Goal: Task Accomplishment & Management: Complete application form

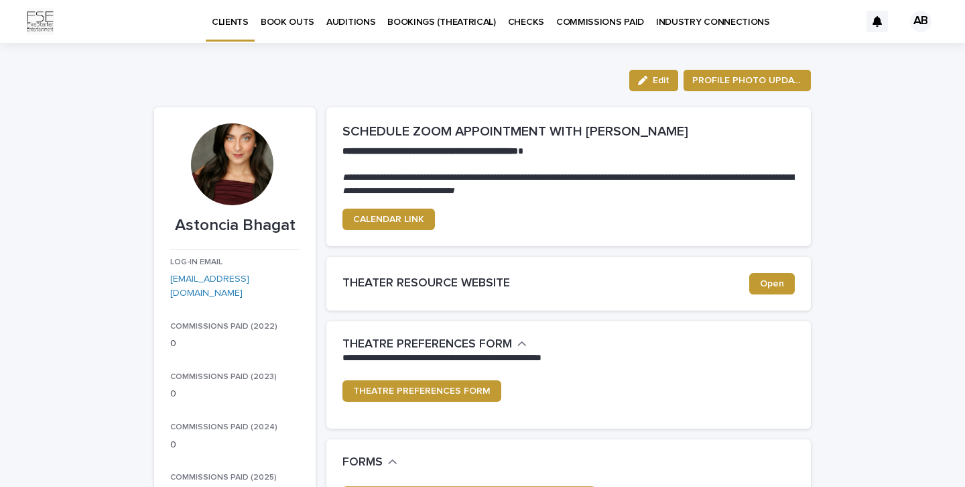
click at [356, 23] on p "AUDITIONS" at bounding box center [350, 14] width 49 height 28
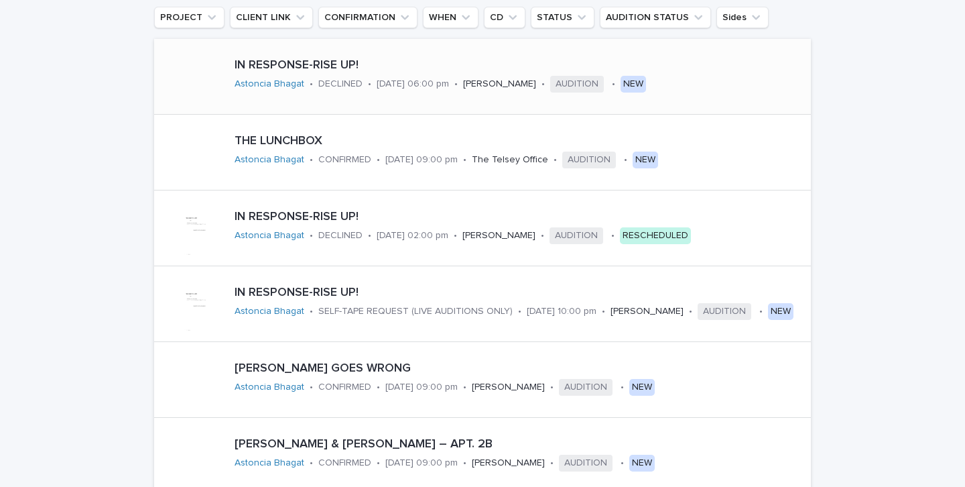
scroll to position [260, 0]
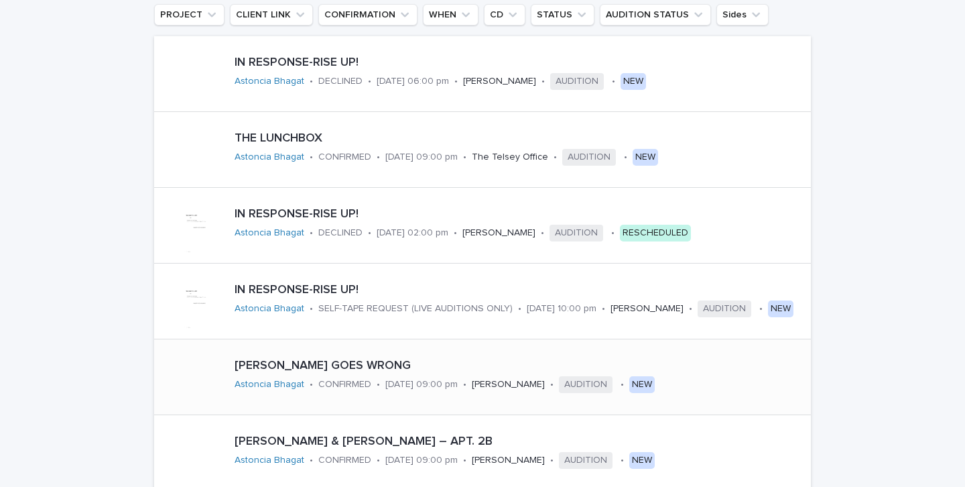
click at [451, 366] on p "[PERSON_NAME] GOES WRONG" at bounding box center [520, 366] width 571 height 15
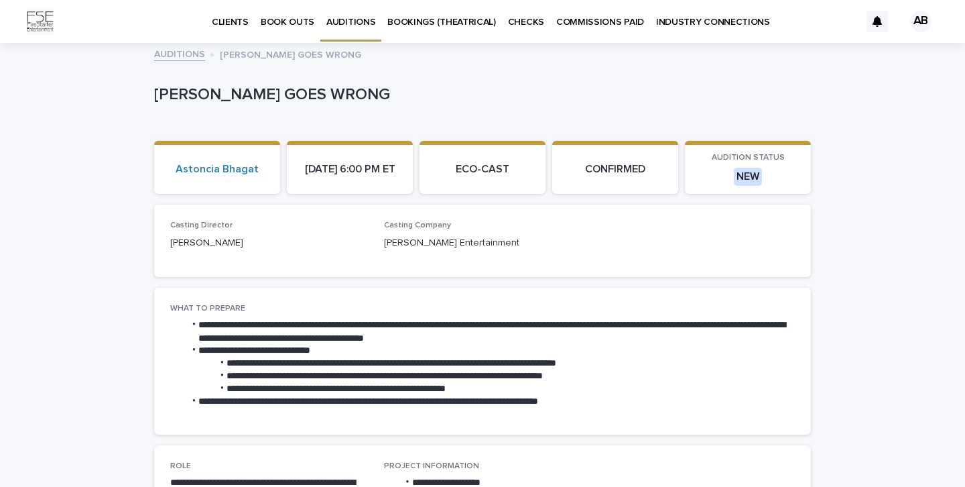
click at [286, 24] on p "BOOK OUTS" at bounding box center [288, 14] width 54 height 28
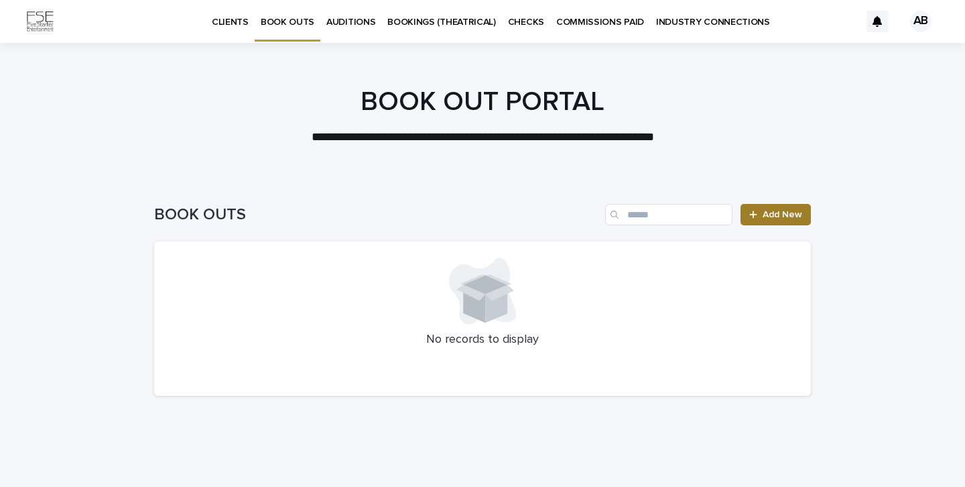
click at [786, 219] on span "Add New" at bounding box center [783, 214] width 40 height 9
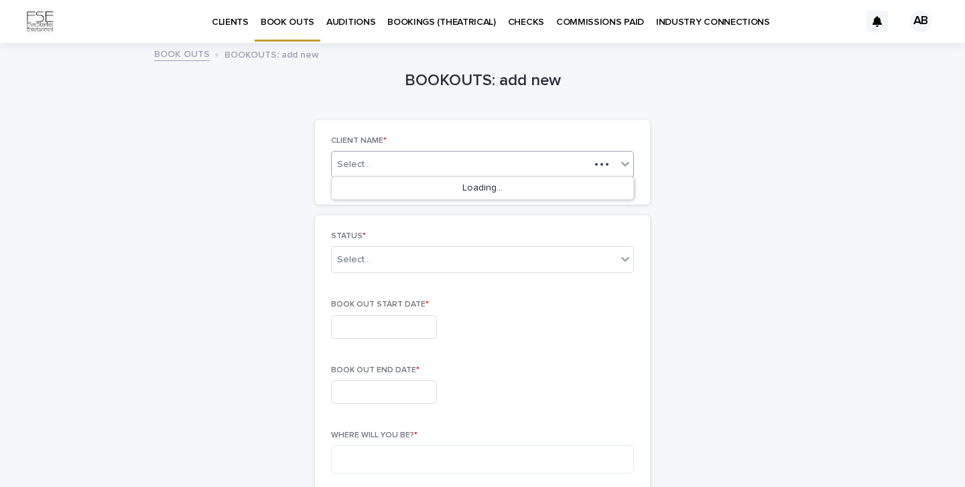
click at [624, 158] on icon at bounding box center [625, 163] width 13 height 13
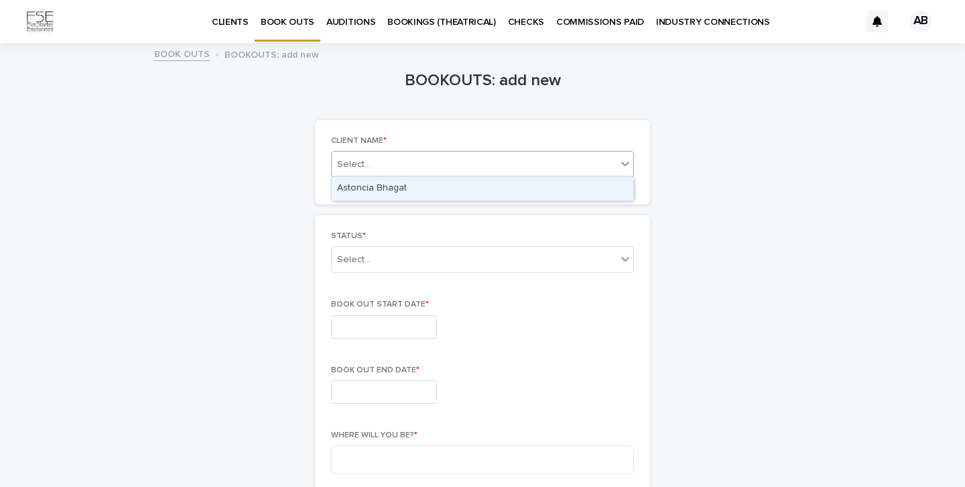
click at [452, 197] on div "Astoncia Bhagat" at bounding box center [483, 188] width 302 height 23
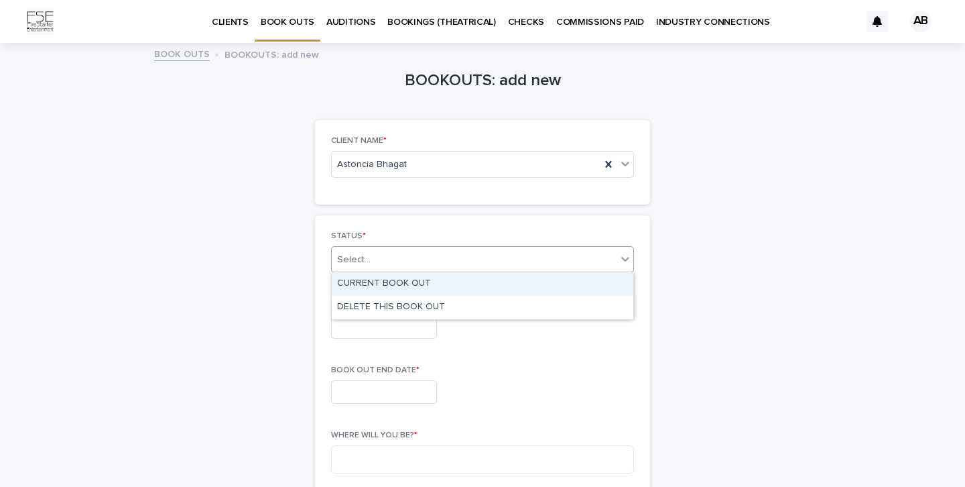
click at [401, 268] on div "Select..." at bounding box center [474, 260] width 285 height 22
click at [391, 286] on div "CURRENT BOOK OUT" at bounding box center [483, 283] width 302 height 23
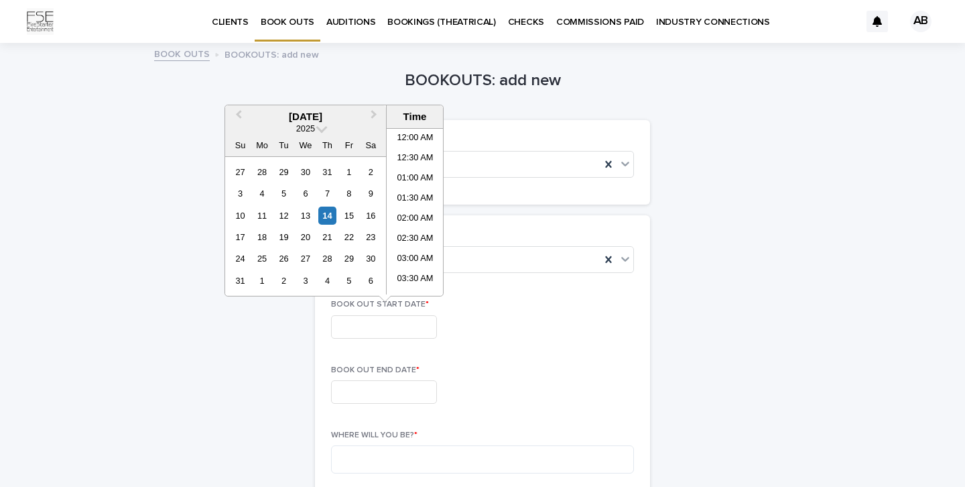
click at [367, 320] on input "text" at bounding box center [384, 326] width 106 height 23
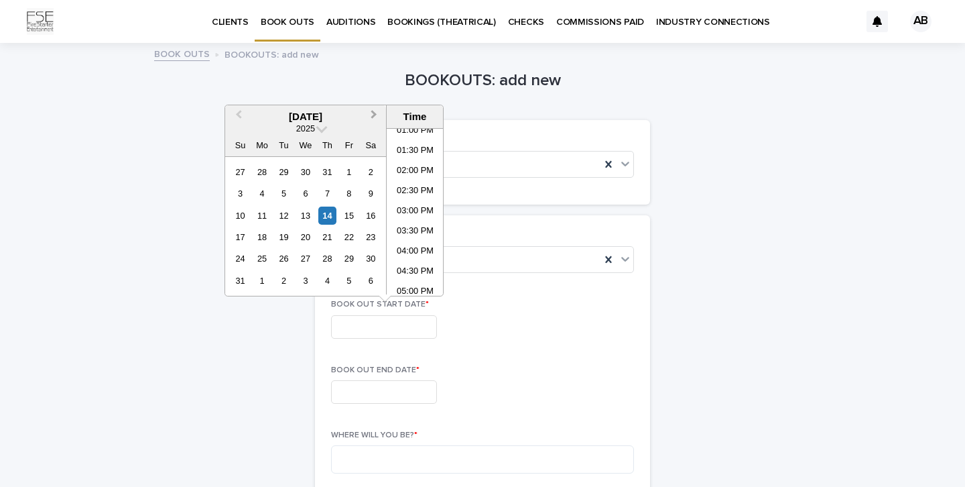
click at [374, 117] on span "Next Month" at bounding box center [374, 116] width 0 height 18
click at [374, 118] on span "Next Month" at bounding box center [374, 116] width 0 height 18
click at [353, 198] on div "10" at bounding box center [349, 193] width 18 height 18
type input "**********"
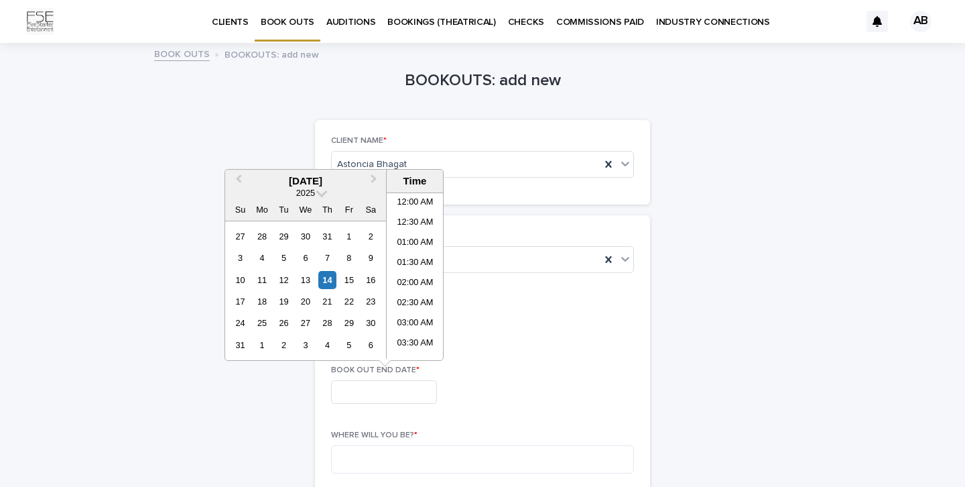
click at [396, 385] on input "text" at bounding box center [384, 391] width 106 height 23
click at [374, 178] on span "Next Month" at bounding box center [374, 181] width 0 height 18
click at [374, 179] on span "Next Month" at bounding box center [374, 181] width 0 height 18
click at [242, 281] on div "12" at bounding box center [240, 280] width 18 height 18
type input "**********"
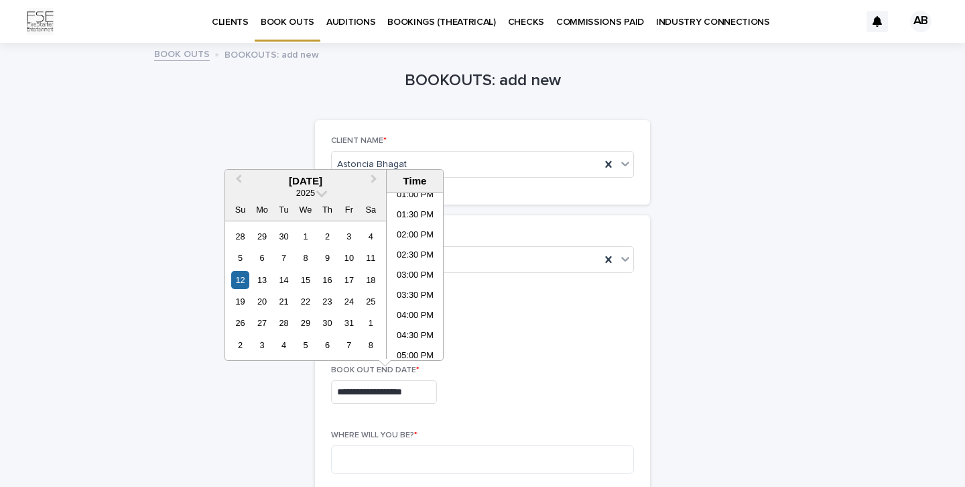
click at [536, 408] on div "**********" at bounding box center [482, 389] width 303 height 49
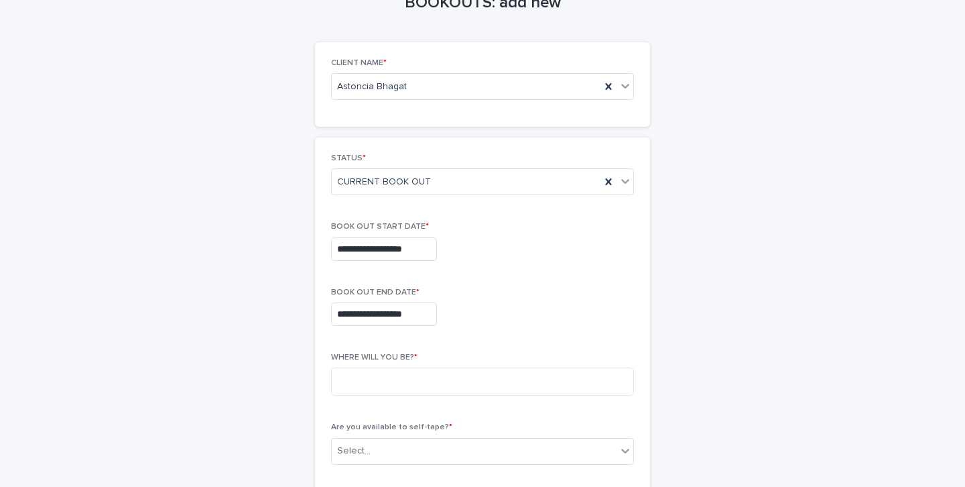
scroll to position [79, 0]
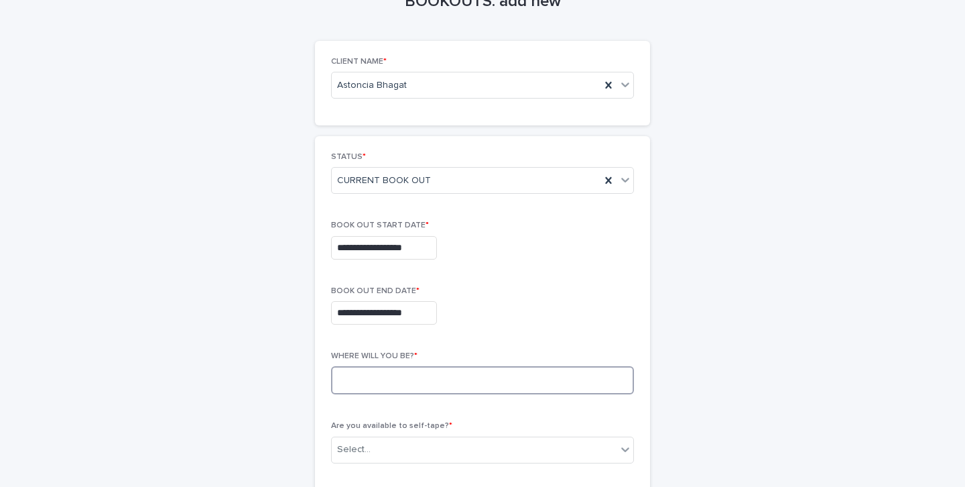
click at [498, 375] on textarea at bounding box center [482, 380] width 303 height 28
type textarea "**********"
click at [507, 444] on div "Select..." at bounding box center [474, 449] width 285 height 22
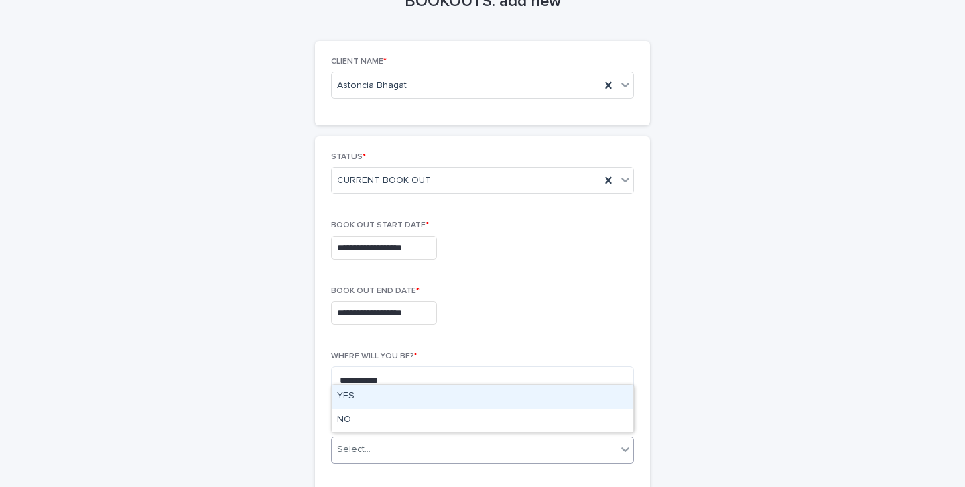
click at [472, 404] on div "YES" at bounding box center [483, 396] width 302 height 23
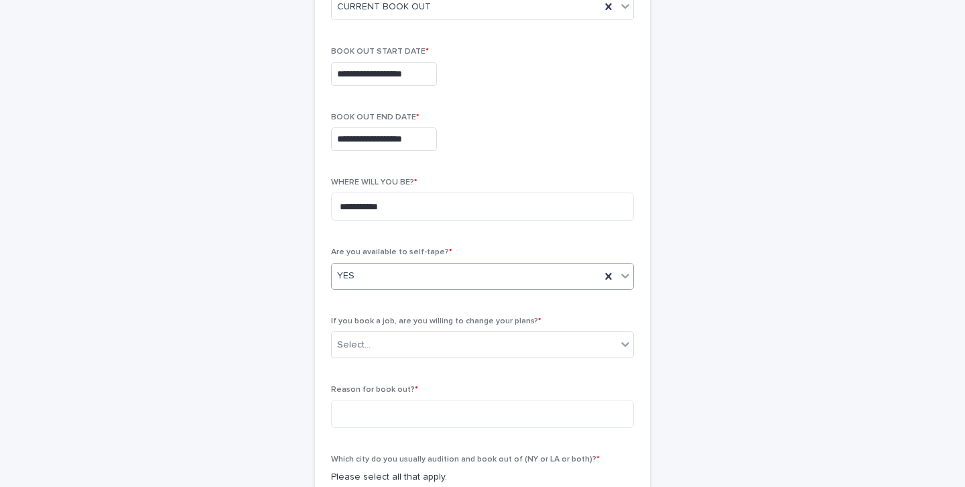
scroll to position [255, 0]
click at [463, 342] on div "Select..." at bounding box center [474, 343] width 285 height 22
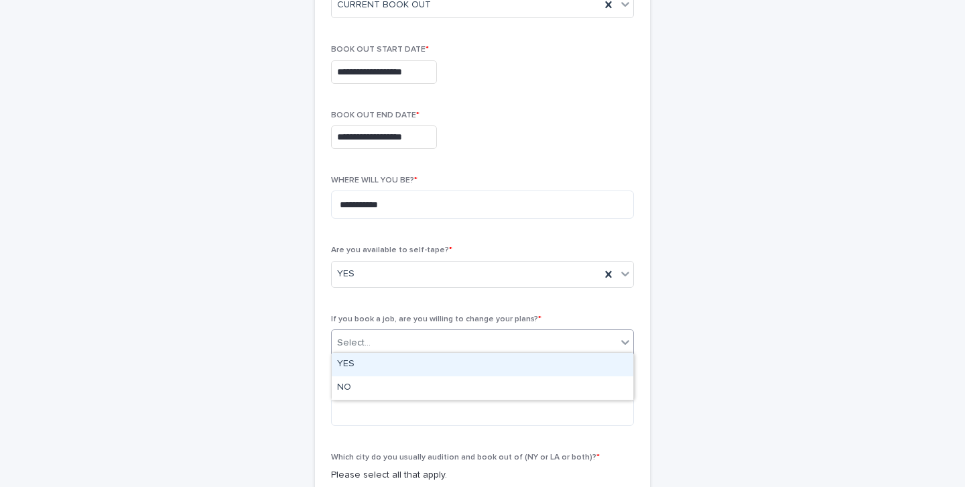
click at [373, 362] on div "YES" at bounding box center [483, 364] width 302 height 23
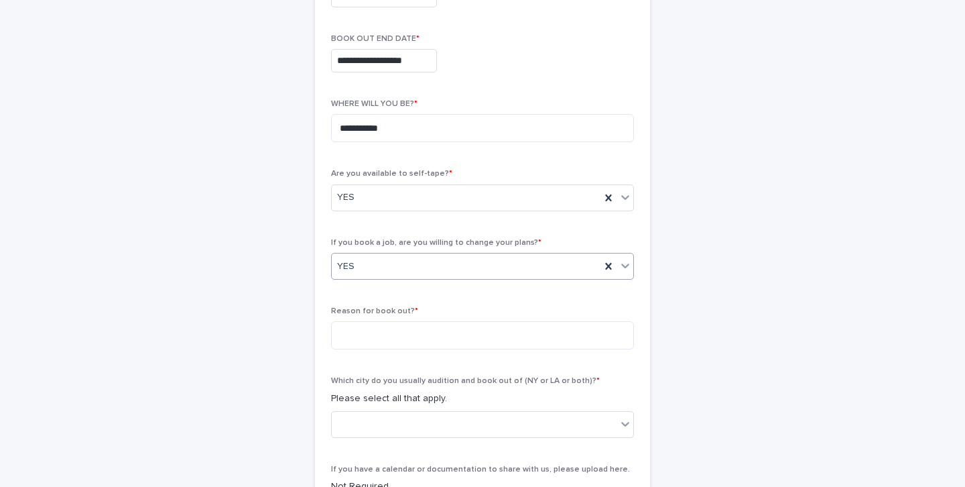
scroll to position [335, 0]
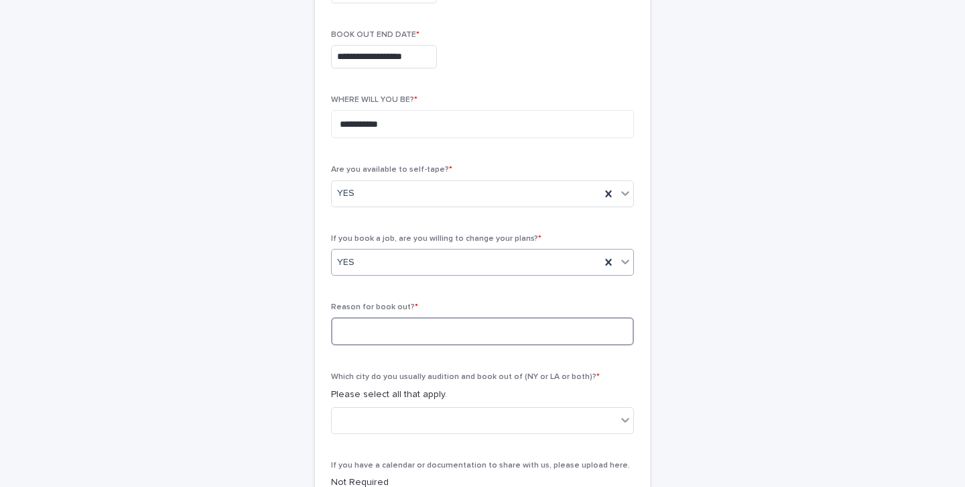
type textarea "*"
click at [381, 326] on textarea "*" at bounding box center [482, 331] width 303 height 28
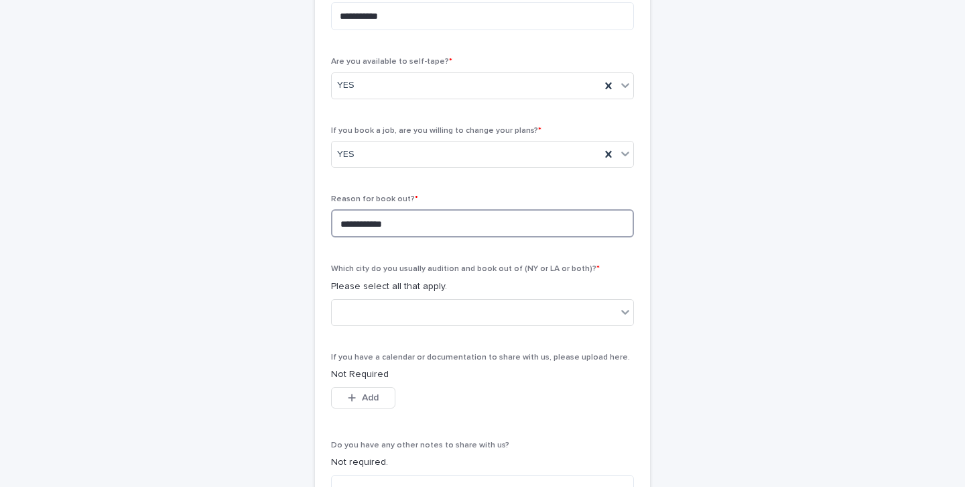
scroll to position [448, 0]
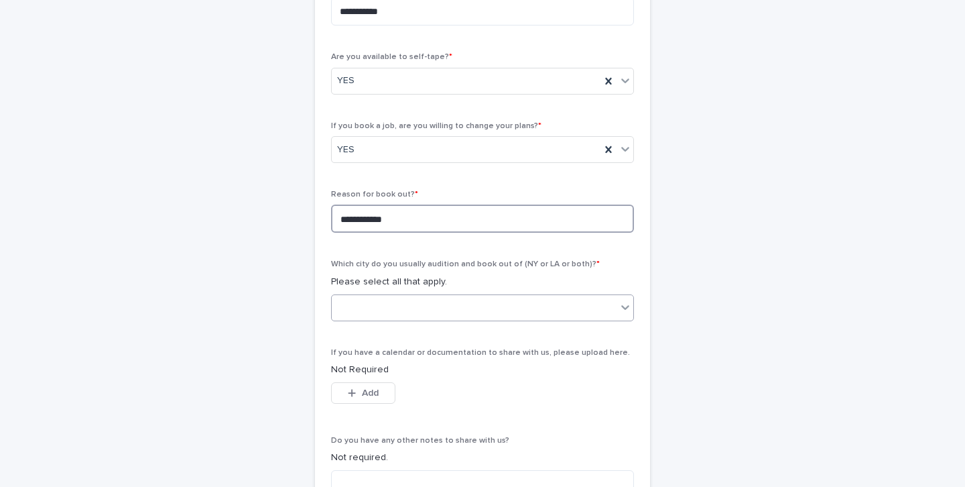
type textarea "**********"
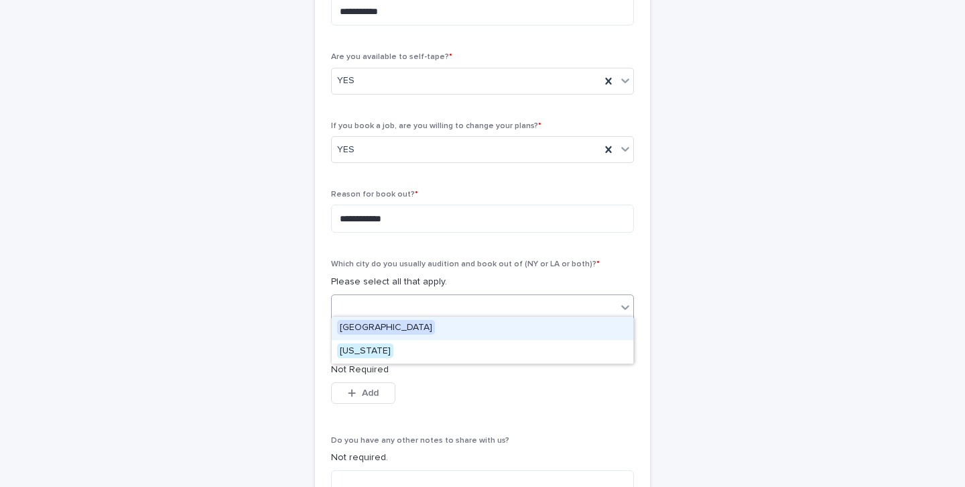
click at [410, 304] on div at bounding box center [474, 307] width 285 height 22
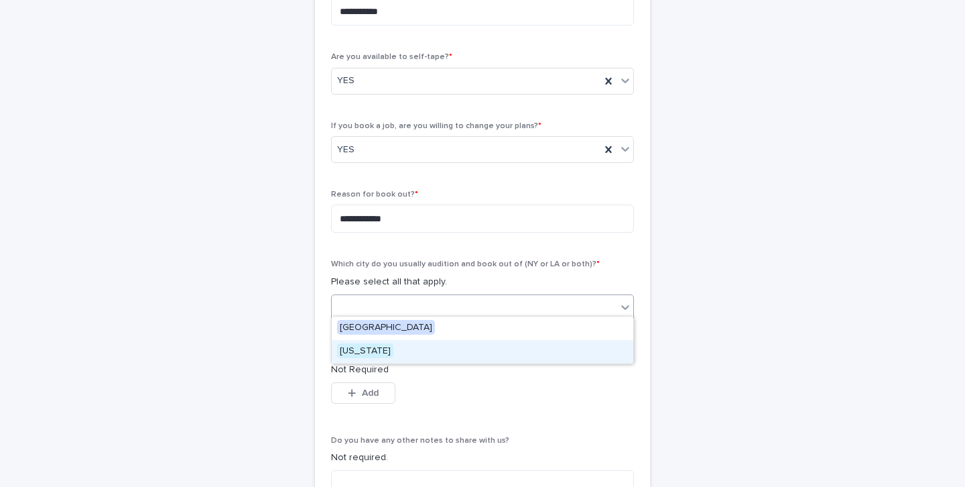
click at [361, 350] on span "[US_STATE]" at bounding box center [365, 350] width 56 height 15
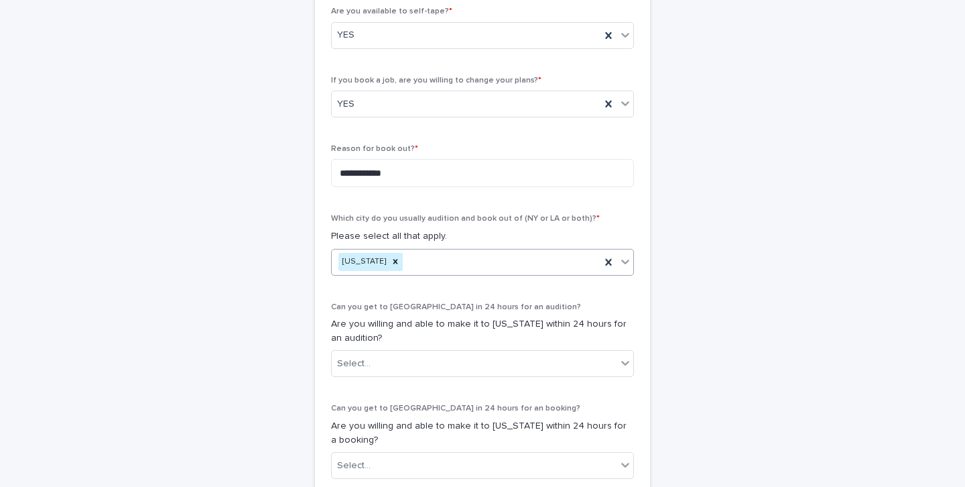
scroll to position [496, 0]
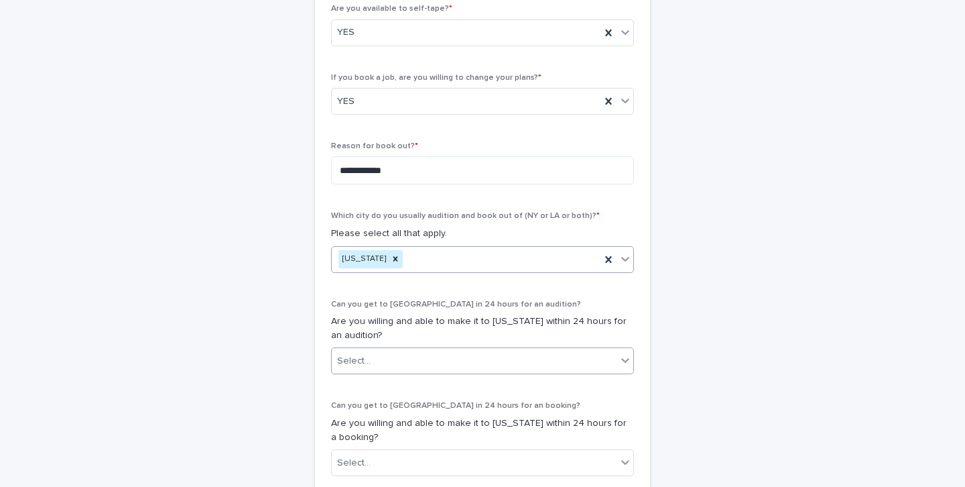
click at [377, 351] on div "Select..." at bounding box center [474, 361] width 285 height 22
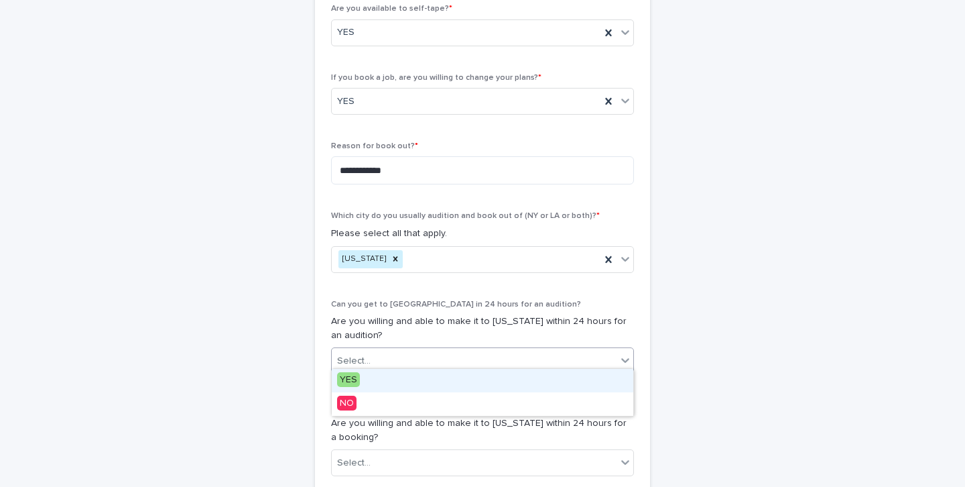
click at [344, 379] on span "YES" at bounding box center [348, 379] width 23 height 15
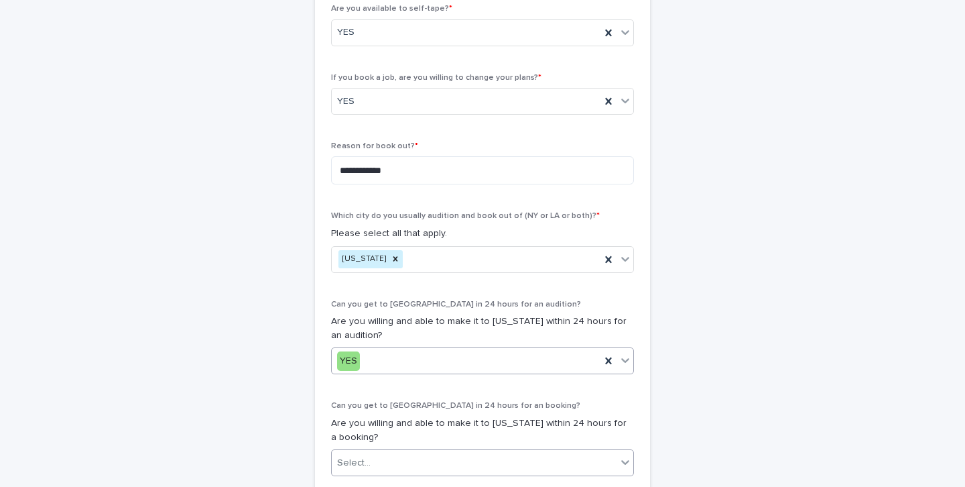
click at [359, 456] on div "Select..." at bounding box center [354, 463] width 34 height 14
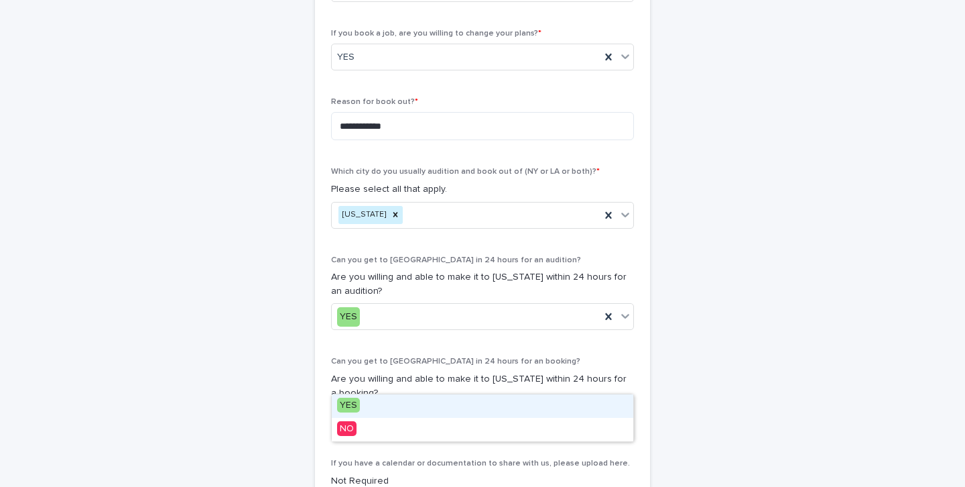
scroll to position [542, 0]
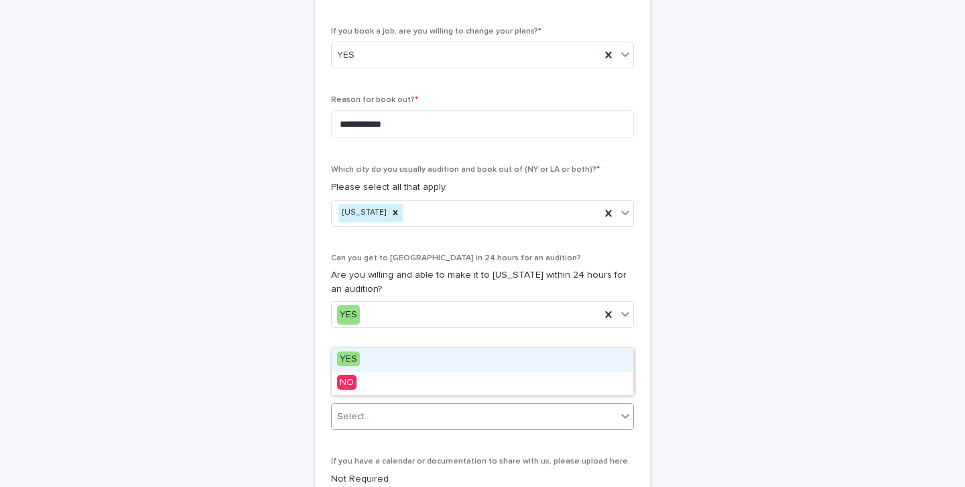
click at [346, 361] on span "YES" at bounding box center [348, 358] width 23 height 15
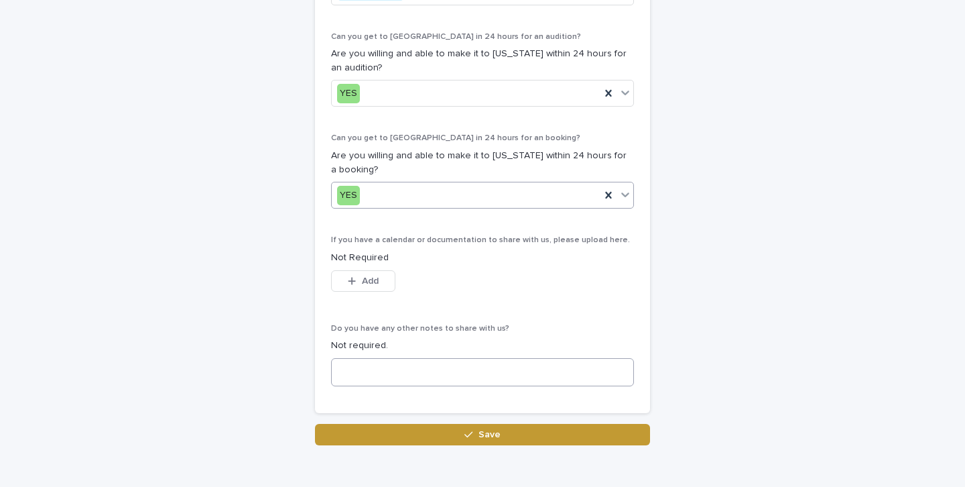
scroll to position [765, 0]
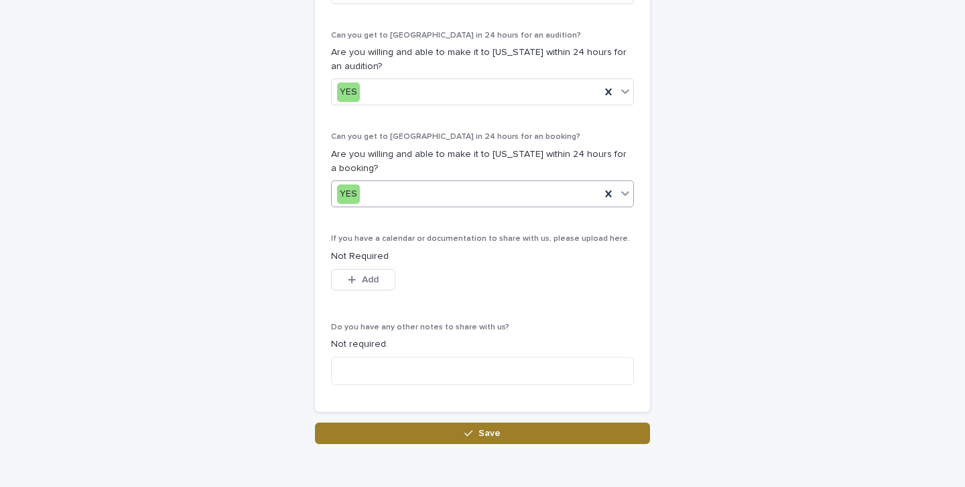
click at [367, 422] on button "Save" at bounding box center [482, 432] width 335 height 21
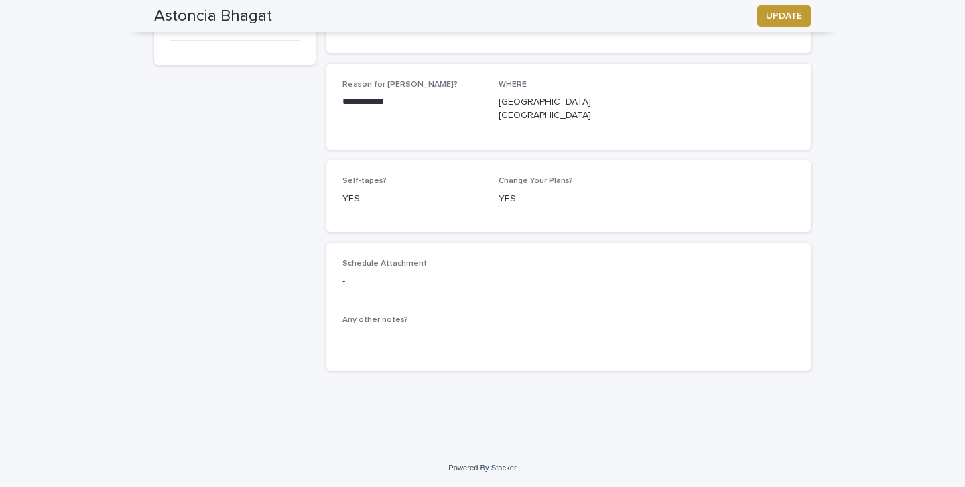
scroll to position [190, 0]
